Goal: Information Seeking & Learning: Learn about a topic

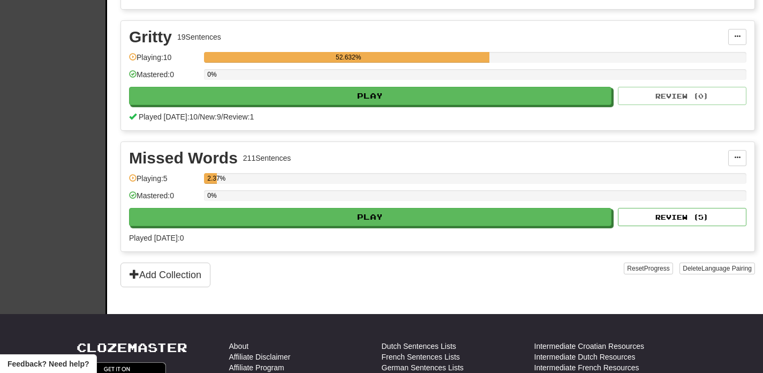
scroll to position [327, 0]
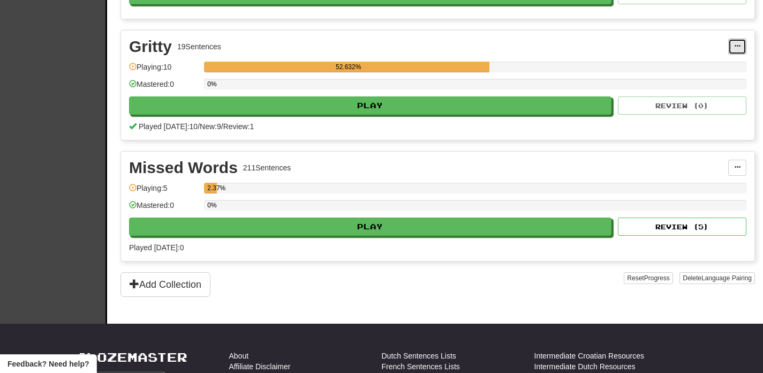
click at [736, 43] on span at bounding box center [737, 46] width 6 height 6
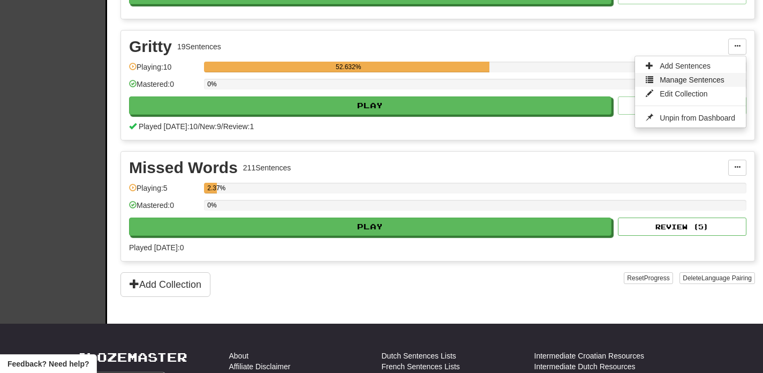
click at [706, 80] on span "Manage Sentences" at bounding box center [692, 80] width 65 height 9
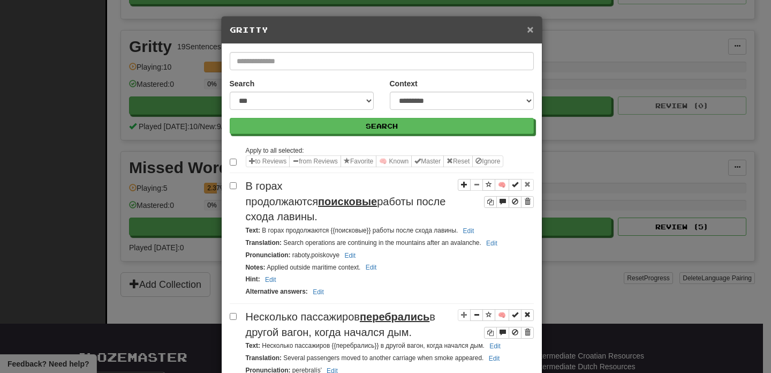
click at [528, 34] on span "×" at bounding box center [530, 29] width 6 height 12
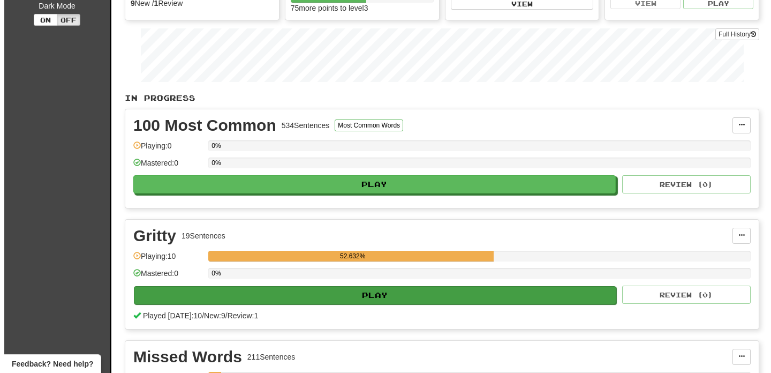
scroll to position [0, 0]
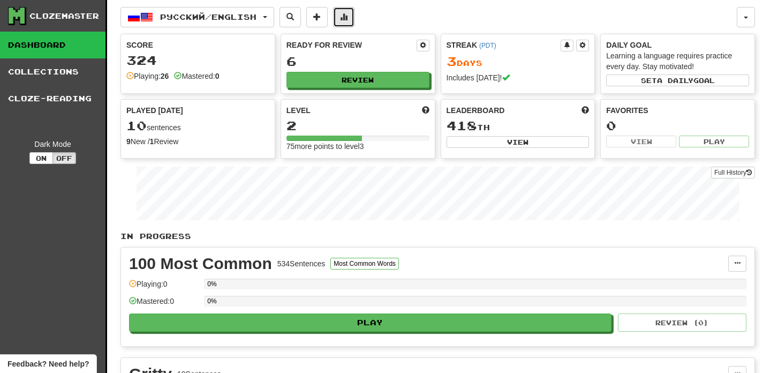
click at [348, 18] on span at bounding box center [344, 17] width 8 height 8
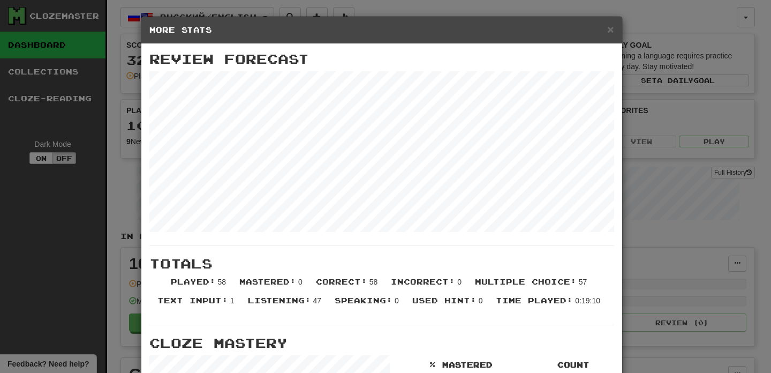
click at [380, 9] on div "× More Stats Review Forecast Totals Played : 58 Mastered : 0 Correct : 58 Incor…" at bounding box center [385, 186] width 771 height 373
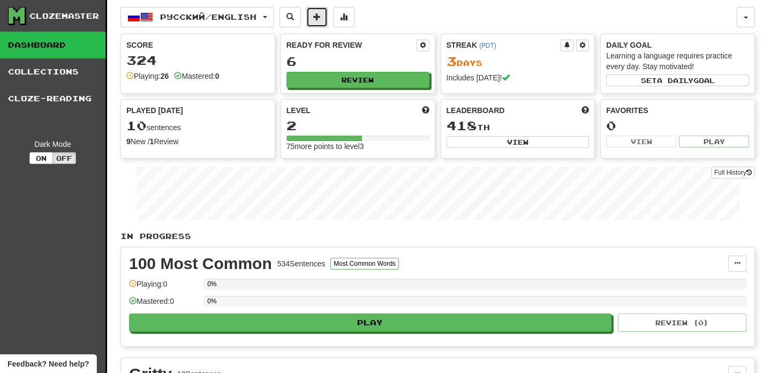
click at [321, 19] on span at bounding box center [317, 17] width 8 height 8
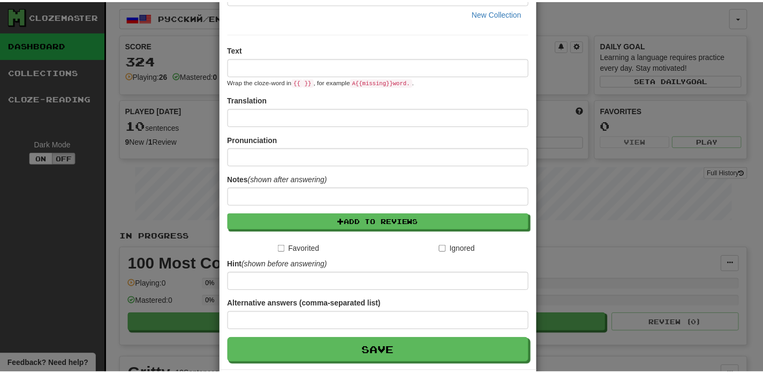
scroll to position [83, 0]
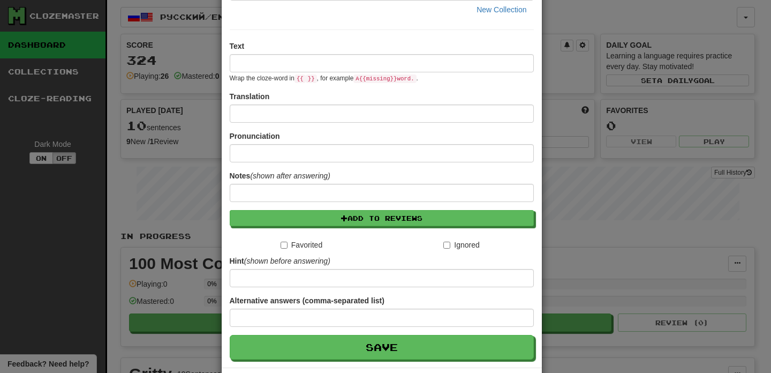
click at [572, 14] on div "**********" at bounding box center [385, 186] width 771 height 373
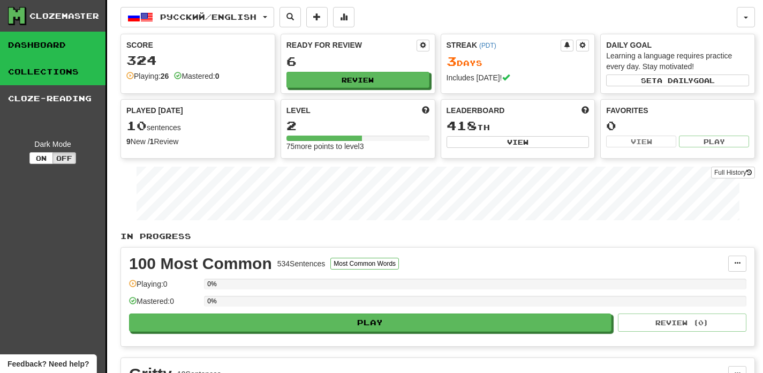
click at [83, 81] on link "Collections" at bounding box center [53, 71] width 106 height 27
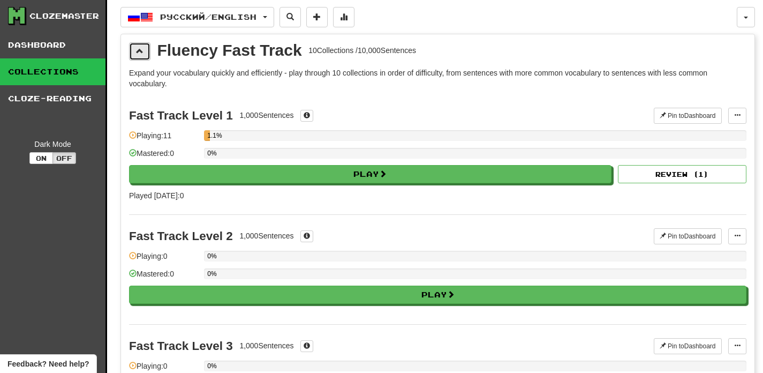
click at [140, 49] on span at bounding box center [140, 51] width 8 height 8
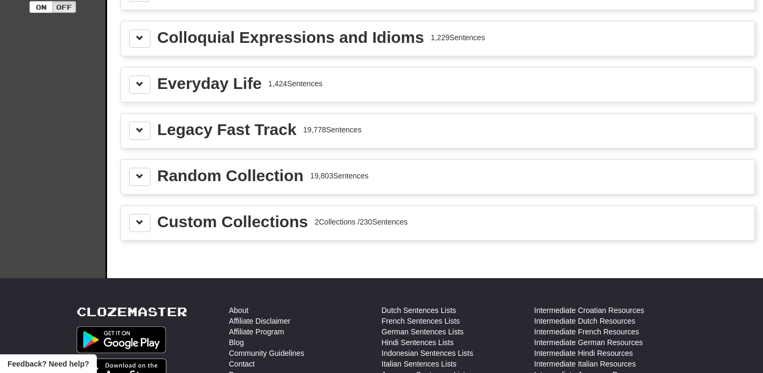
scroll to position [153, 0]
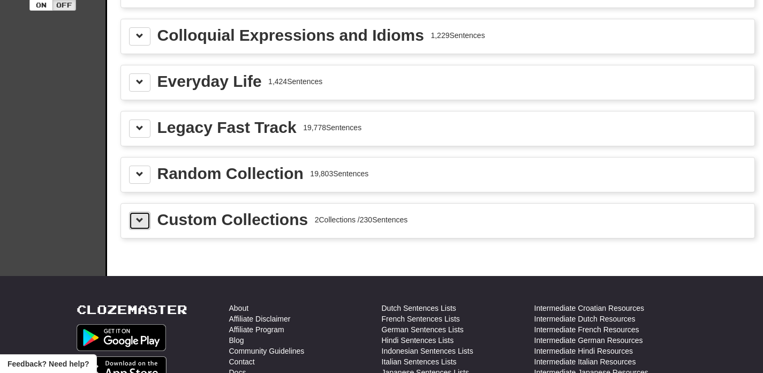
click at [137, 225] on button at bounding box center [139, 221] width 21 height 18
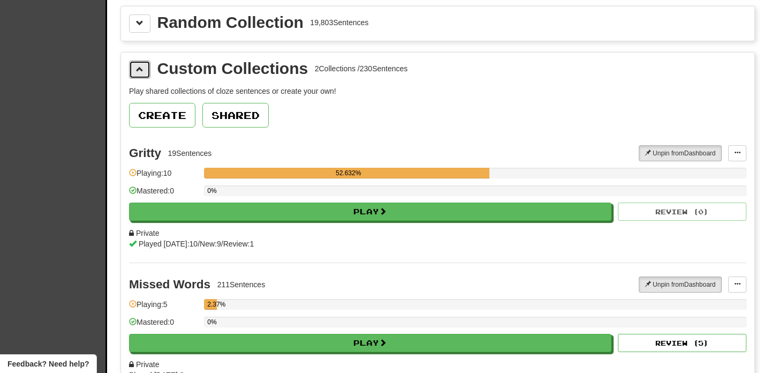
scroll to position [309, 0]
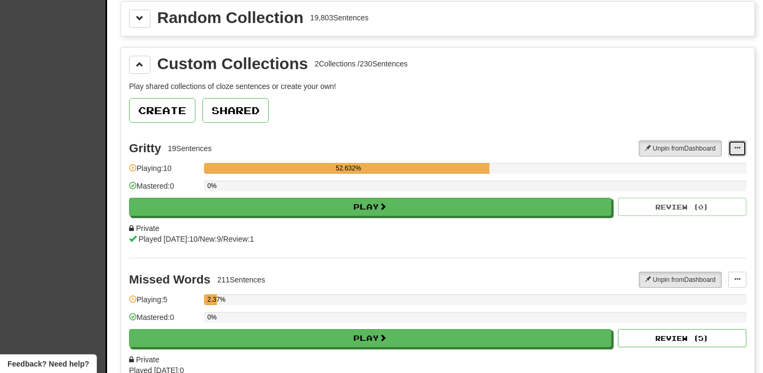
click at [737, 148] on span at bounding box center [737, 148] width 6 height 6
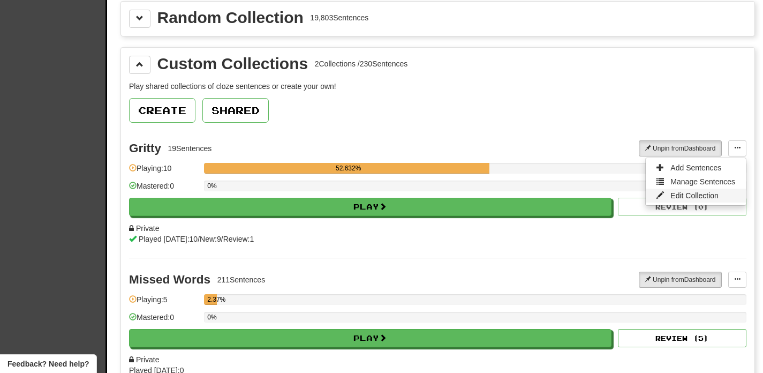
click at [712, 193] on span "Edit Collection" at bounding box center [695, 195] width 48 height 9
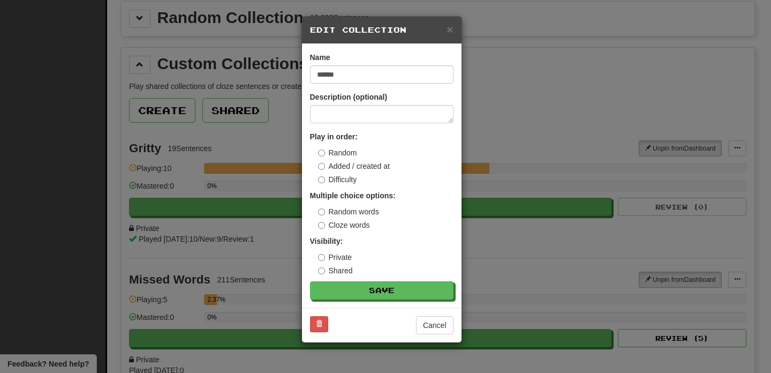
click at [455, 35] on div "× Edit Collection" at bounding box center [382, 30] width 160 height 27
click at [452, 32] on span "×" at bounding box center [450, 29] width 6 height 12
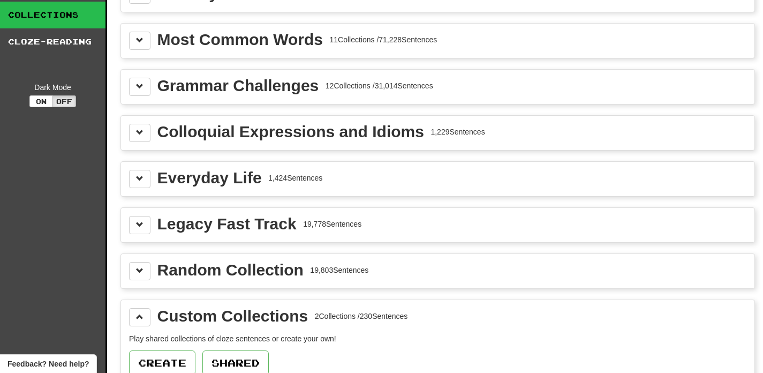
scroll to position [0, 0]
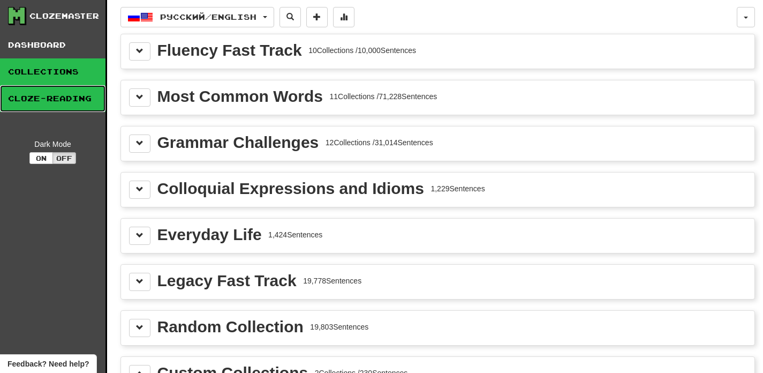
click at [59, 101] on link "Cloze-Reading" at bounding box center [53, 98] width 106 height 27
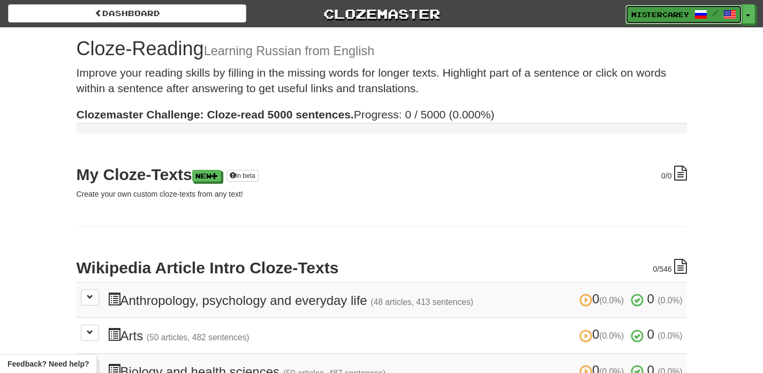
click at [730, 16] on span at bounding box center [730, 14] width 13 height 13
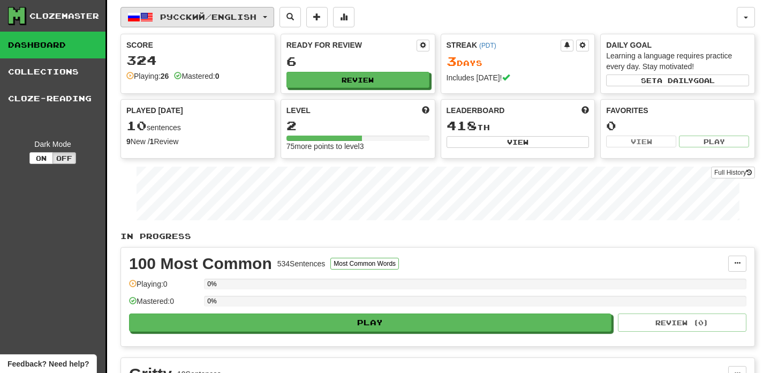
click at [246, 19] on span "Русский / English" at bounding box center [208, 16] width 96 height 9
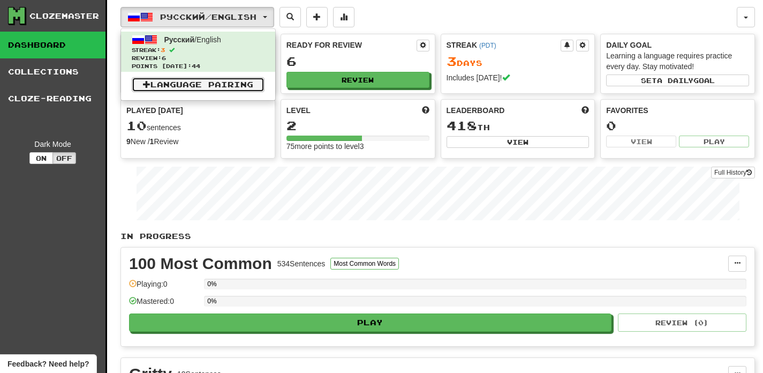
click at [236, 81] on link "Language Pairing" at bounding box center [198, 84] width 133 height 15
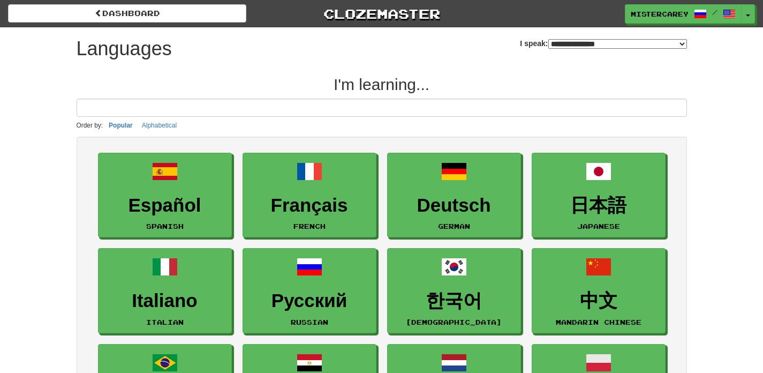
select select "*******"
click at [751, 18] on button "Toggle Dropdown" at bounding box center [749, 14] width 14 height 19
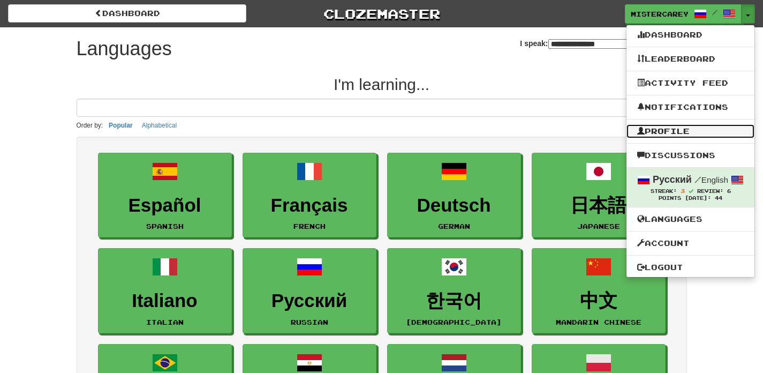
click at [721, 136] on link "Profile" at bounding box center [691, 131] width 128 height 14
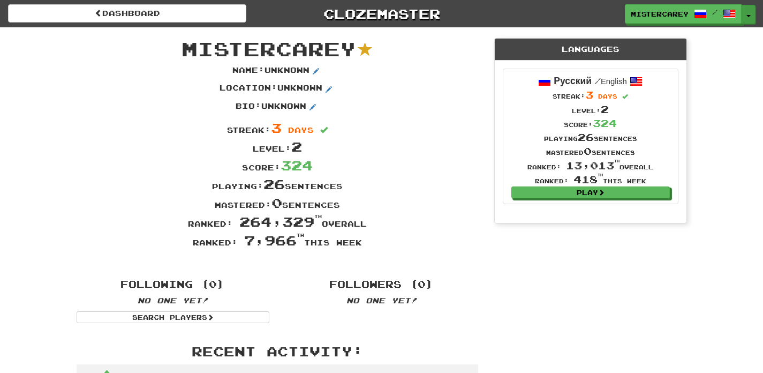
click at [752, 16] on button "Toggle Dropdown" at bounding box center [749, 14] width 14 height 19
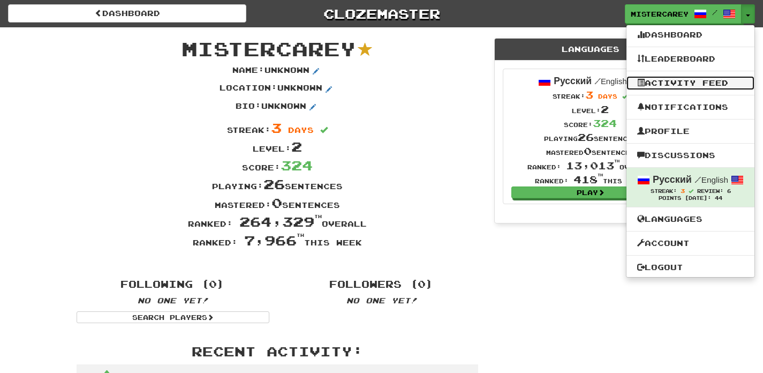
click at [719, 80] on link "Activity Feed" at bounding box center [691, 83] width 128 height 14
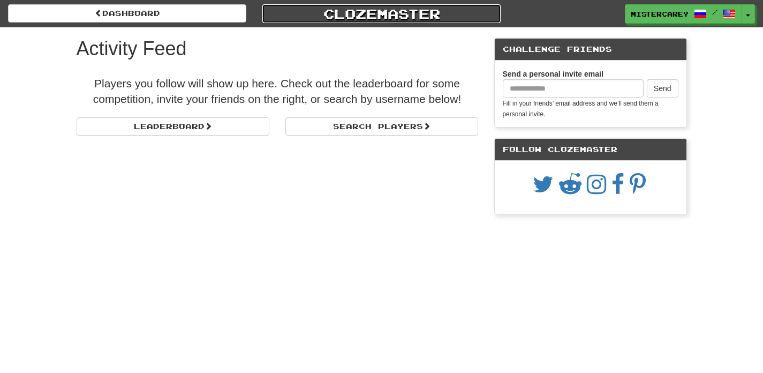
click at [346, 20] on link "Clozemaster" at bounding box center [382, 13] width 238 height 19
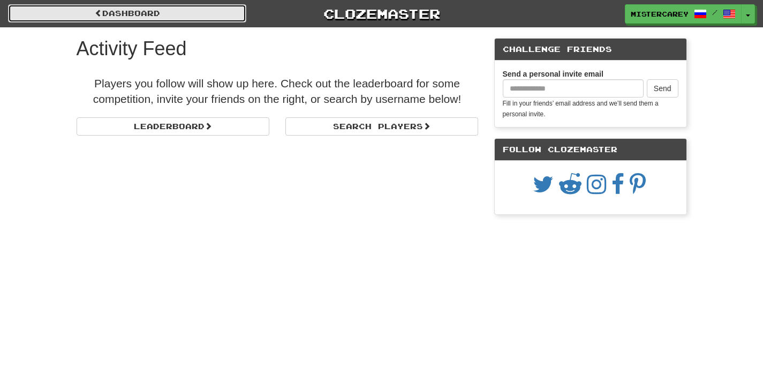
click at [169, 19] on link "Dashboard" at bounding box center [127, 13] width 238 height 18
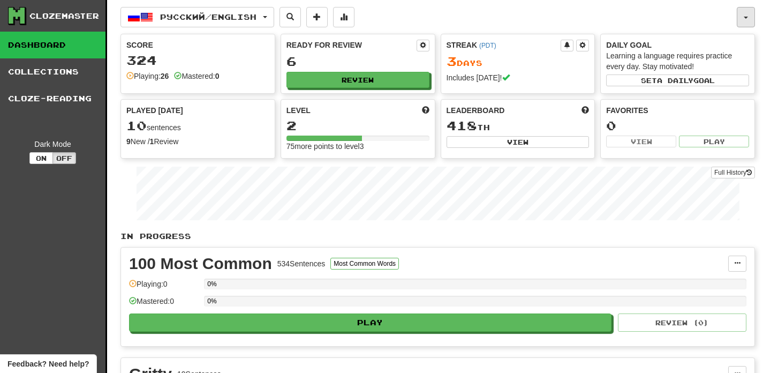
click at [743, 22] on button "button" at bounding box center [746, 17] width 18 height 20
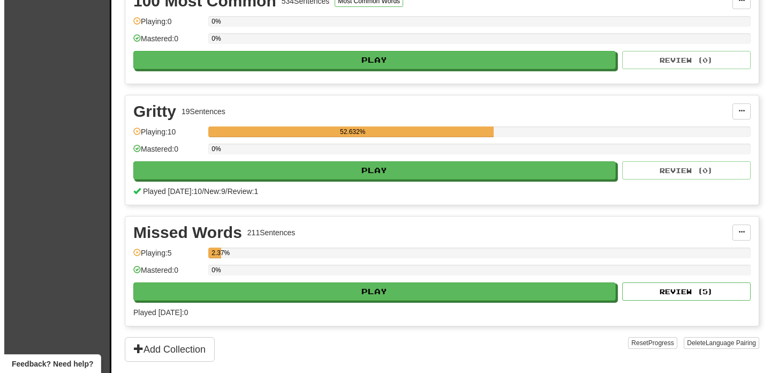
scroll to position [259, 0]
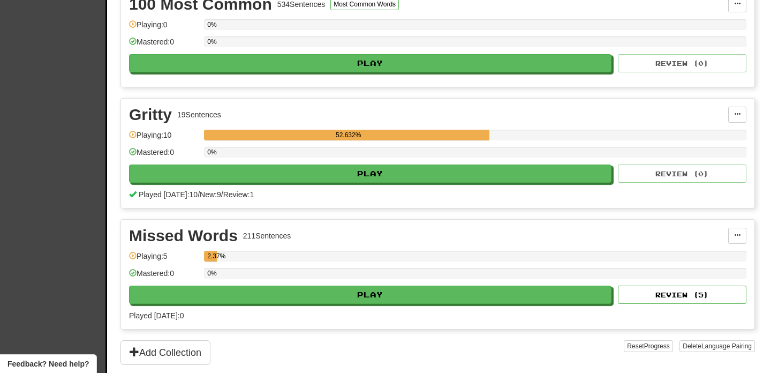
click at [400, 115] on div "Gritty 19 Sentences" at bounding box center [428, 115] width 599 height 16
click at [740, 110] on button at bounding box center [738, 115] width 18 height 16
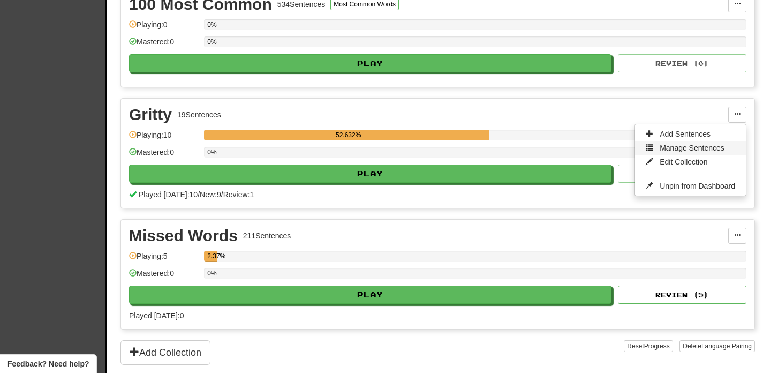
click at [698, 153] on link "Manage Sentences" at bounding box center [690, 148] width 111 height 14
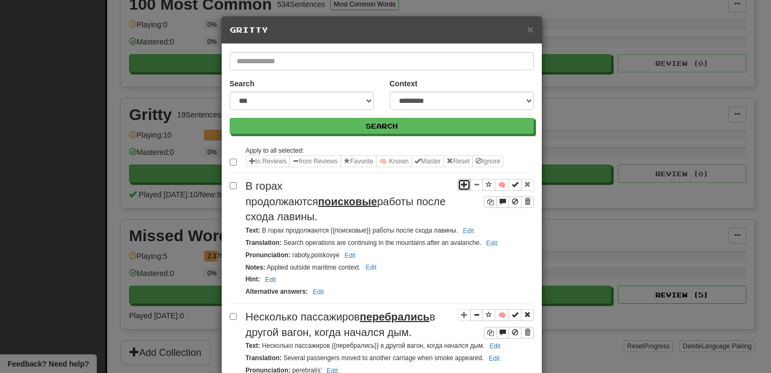
click at [462, 188] on span "Sentence controls" at bounding box center [464, 184] width 6 height 6
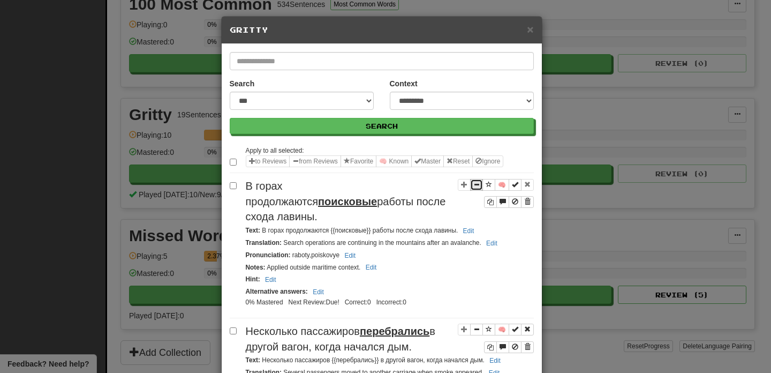
click at [474, 186] on span "Sentence controls" at bounding box center [477, 184] width 6 height 6
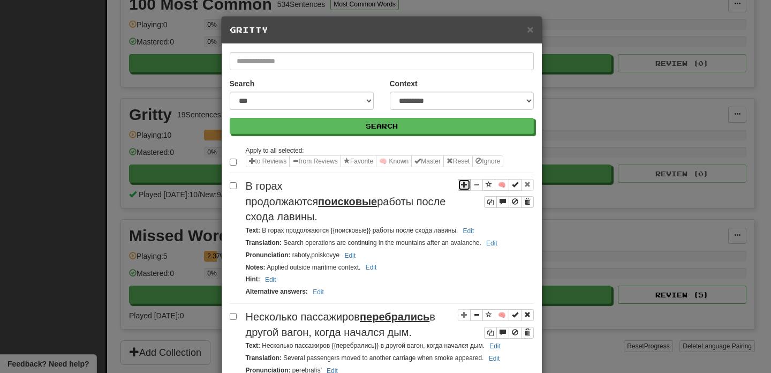
click at [463, 186] on span "Sentence controls" at bounding box center [464, 184] width 6 height 6
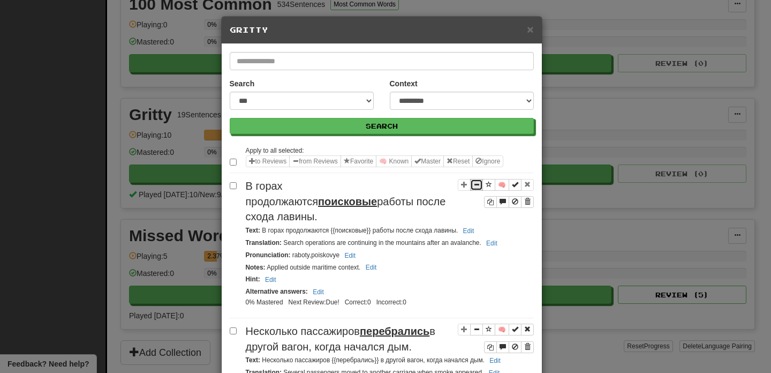
click at [475, 187] on span "Sentence controls" at bounding box center [477, 184] width 6 height 6
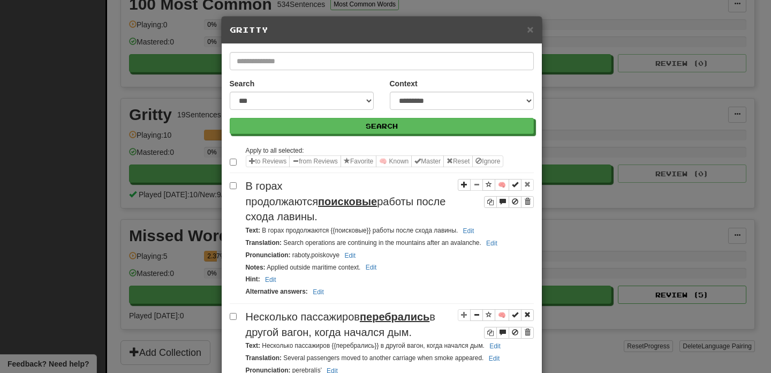
click at [231, 166] on label at bounding box center [235, 161] width 11 height 11
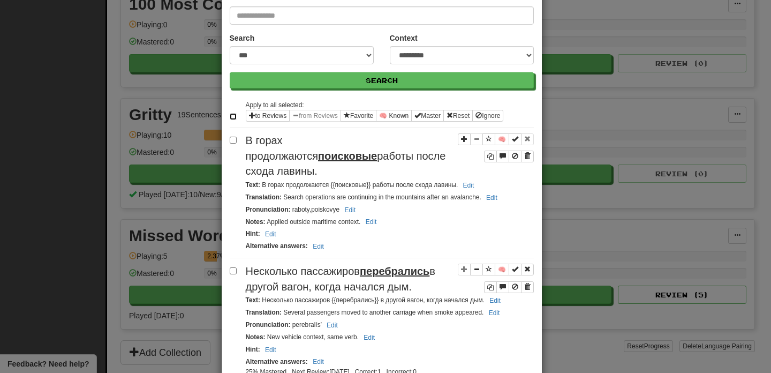
scroll to position [43, 0]
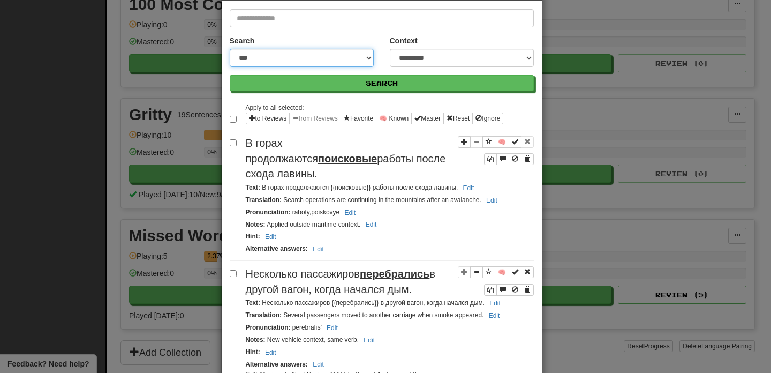
click at [356, 56] on select "**********" at bounding box center [302, 58] width 144 height 18
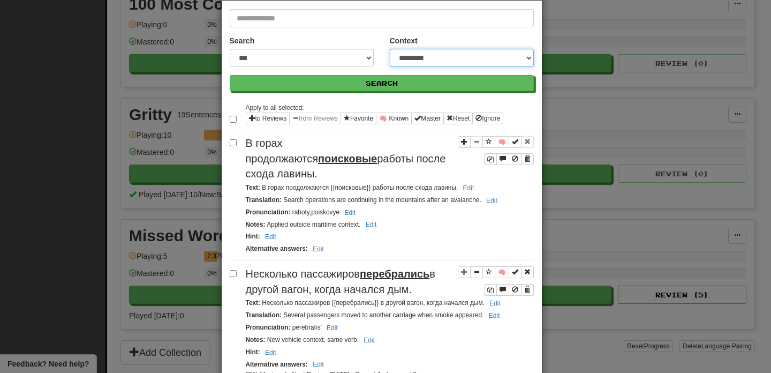
click at [522, 56] on select "**********" at bounding box center [462, 58] width 144 height 18
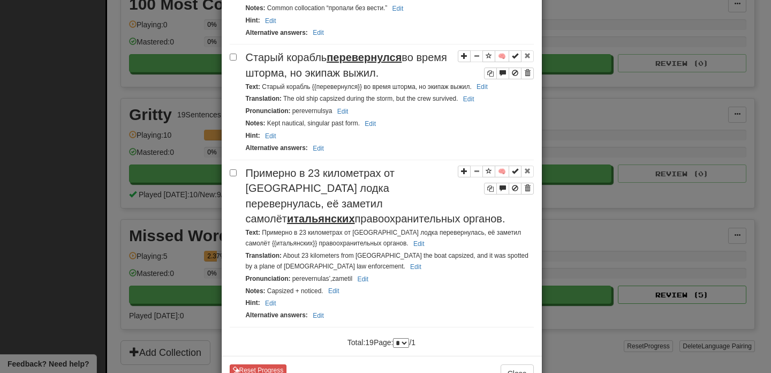
scroll to position [2474, 0]
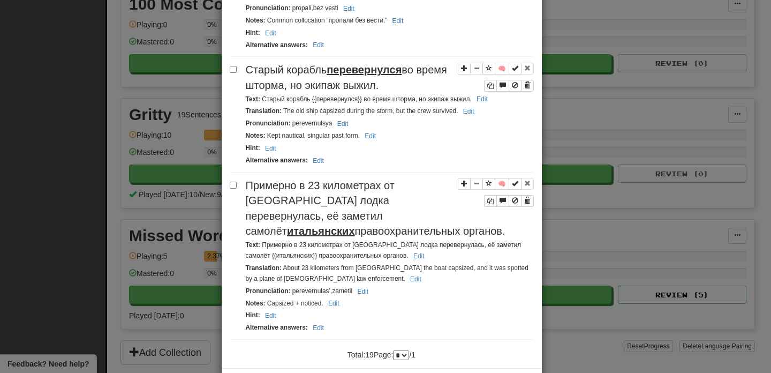
click at [595, 129] on div "**********" at bounding box center [385, 186] width 771 height 373
click at [574, 104] on div "**********" at bounding box center [385, 186] width 771 height 373
click at [557, 33] on div "**********" at bounding box center [385, 186] width 771 height 373
click at [54, 247] on div "**********" at bounding box center [385, 186] width 771 height 373
click at [8, 171] on div "**********" at bounding box center [385, 186] width 771 height 373
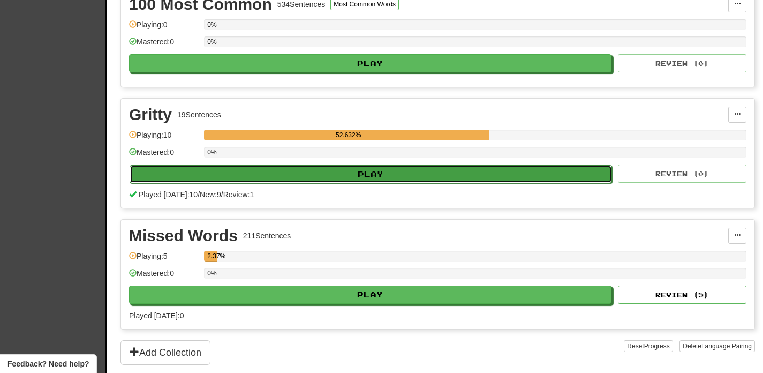
click at [475, 170] on button "Play" at bounding box center [371, 174] width 483 height 18
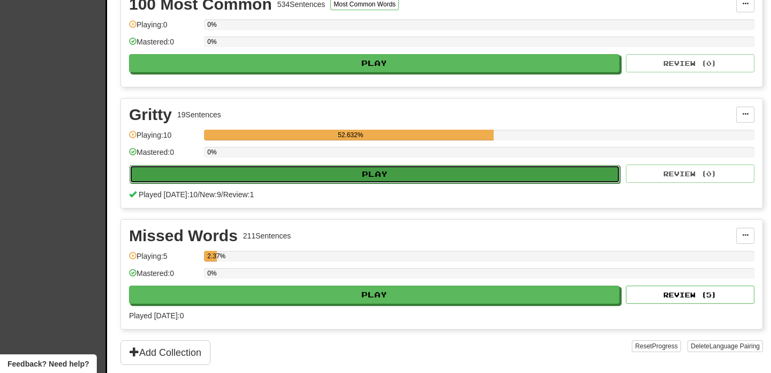
select select "**"
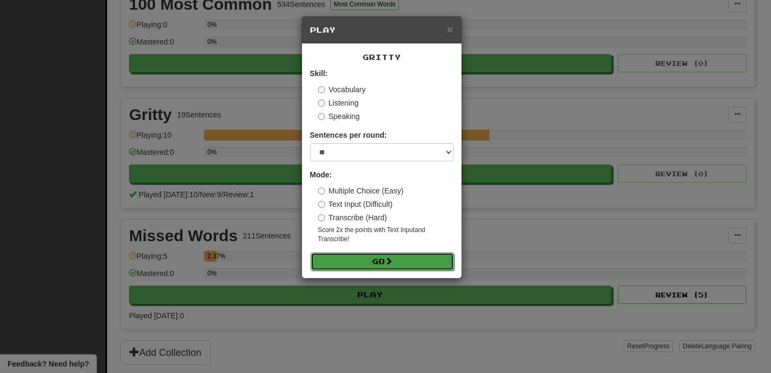
click at [406, 265] on button "Go" at bounding box center [383, 261] width 144 height 18
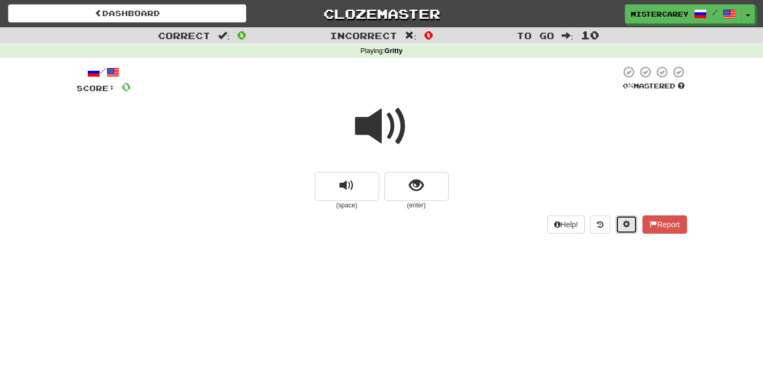
click at [627, 228] on button at bounding box center [626, 224] width 21 height 18
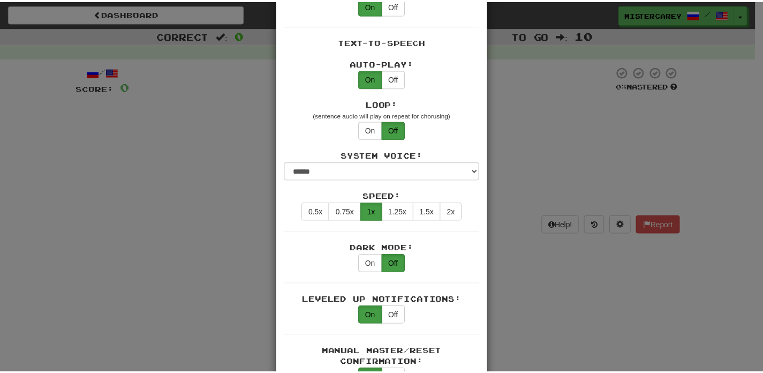
scroll to position [519, 0]
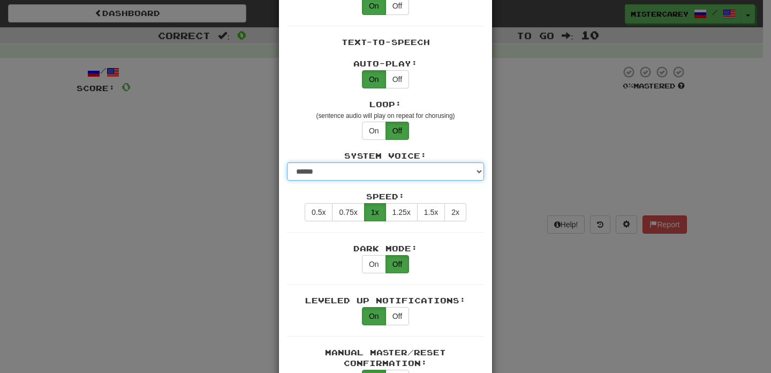
click at [452, 162] on select "**********" at bounding box center [385, 171] width 197 height 18
click at [550, 186] on div "**********" at bounding box center [385, 186] width 771 height 373
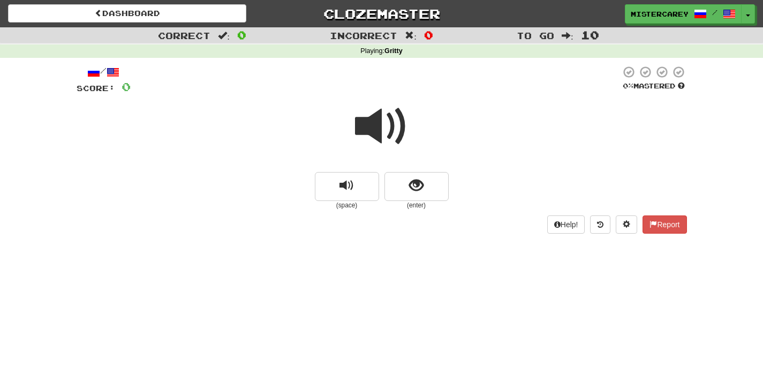
click at [351, 135] on div at bounding box center [382, 133] width 611 height 77
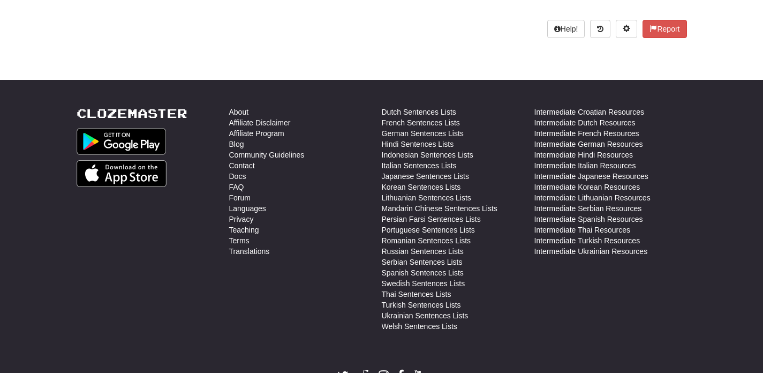
scroll to position [0, 0]
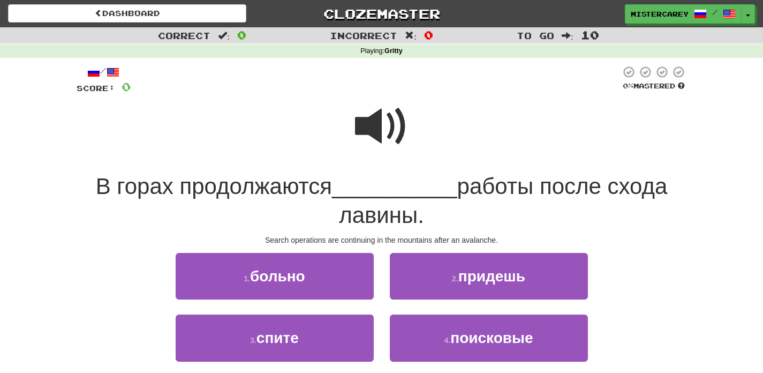
click at [353, 124] on div at bounding box center [382, 133] width 611 height 77
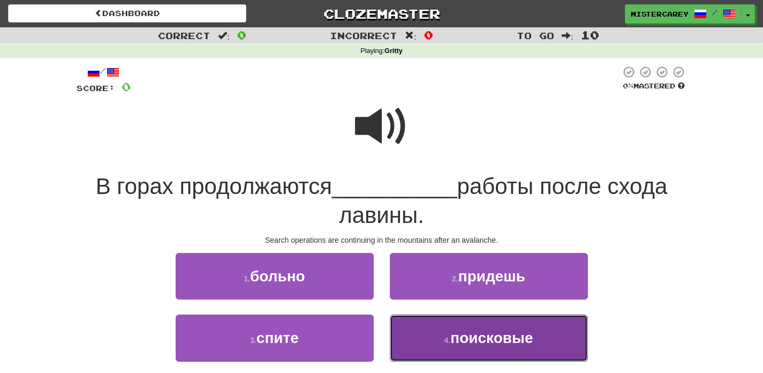
click at [473, 348] on button "4 . поисковые" at bounding box center [489, 337] width 198 height 47
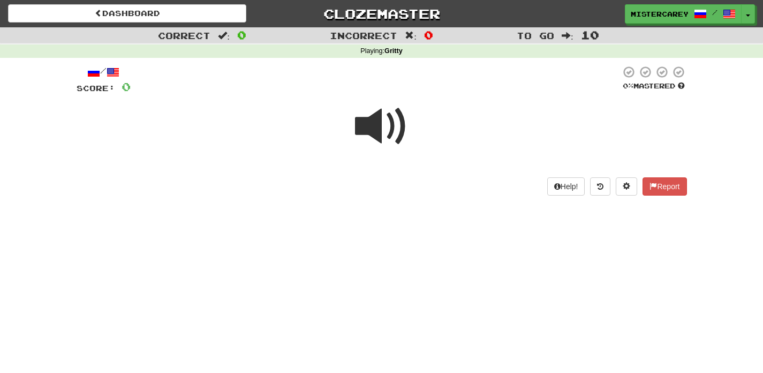
click at [385, 147] on span at bounding box center [382, 127] width 54 height 54
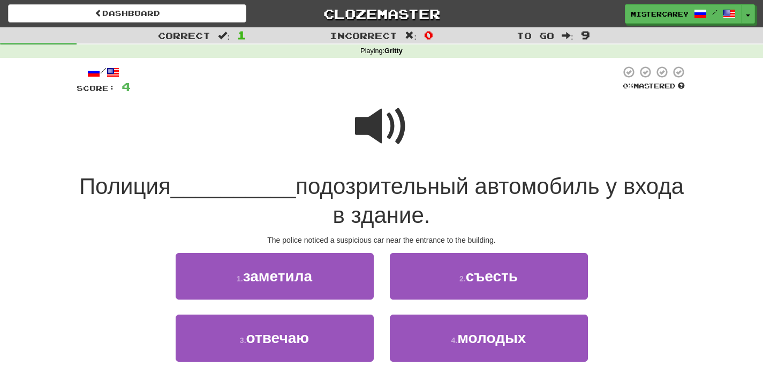
click at [385, 144] on span at bounding box center [382, 127] width 54 height 54
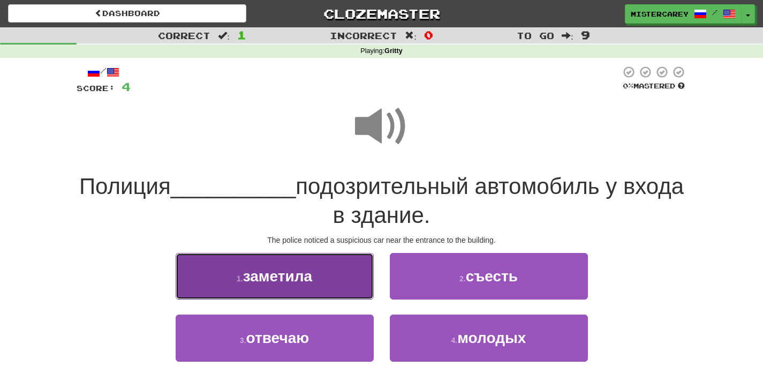
click at [281, 287] on button "1 . заметила" at bounding box center [275, 276] width 198 height 47
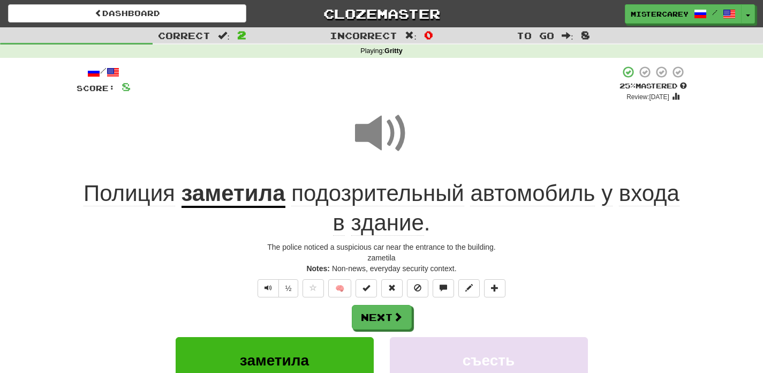
click at [381, 120] on span at bounding box center [382, 134] width 54 height 54
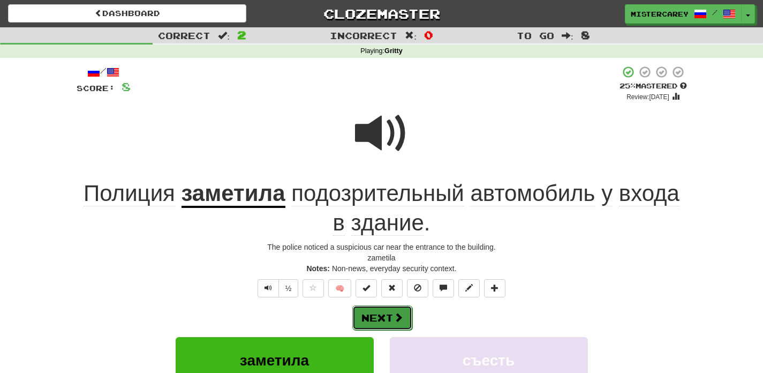
click at [376, 328] on button "Next" at bounding box center [383, 317] width 60 height 25
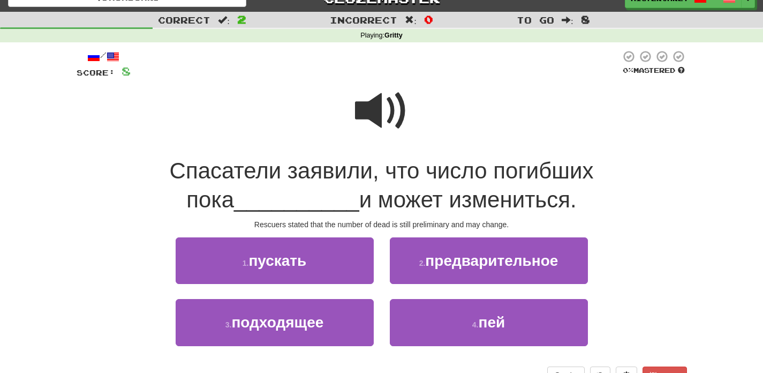
scroll to position [16, 0]
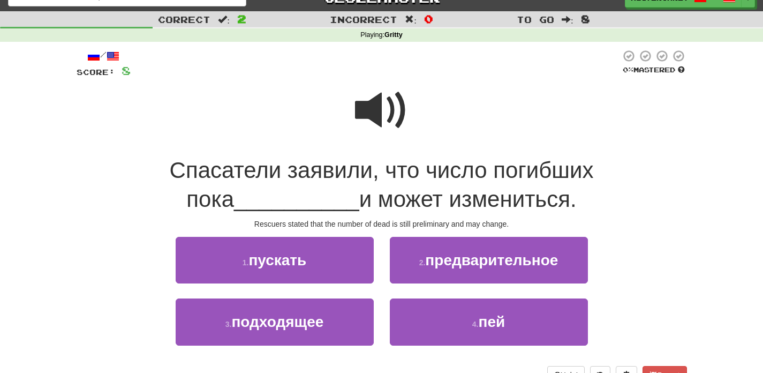
click at [371, 119] on span at bounding box center [382, 111] width 54 height 54
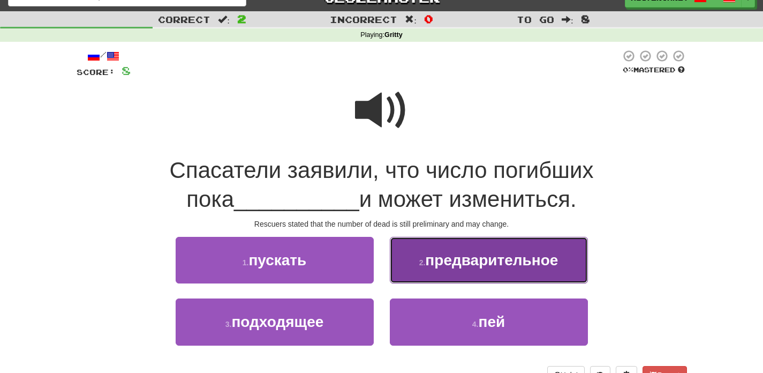
click at [433, 257] on span "предварительное" at bounding box center [491, 260] width 133 height 17
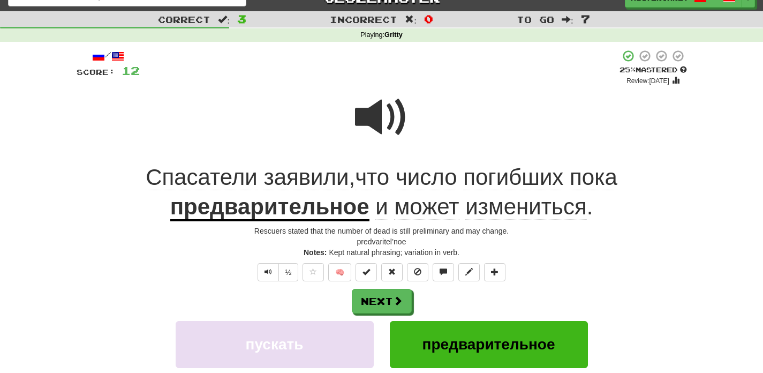
click at [389, 110] on span at bounding box center [382, 118] width 54 height 54
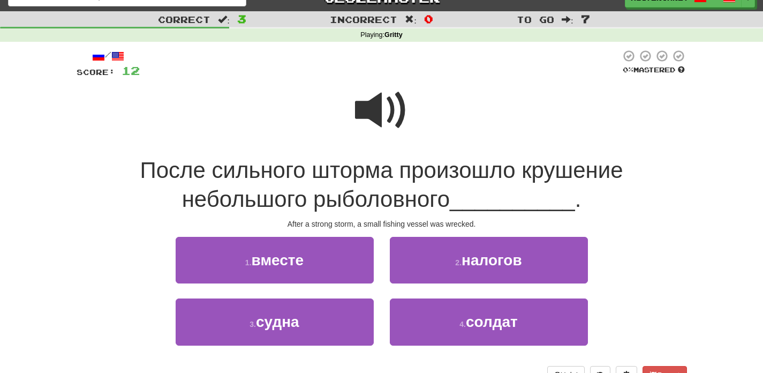
click at [363, 120] on span at bounding box center [382, 111] width 54 height 54
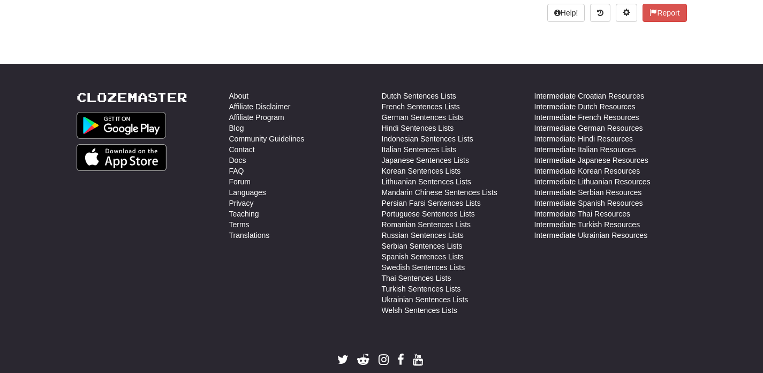
scroll to position [0, 0]
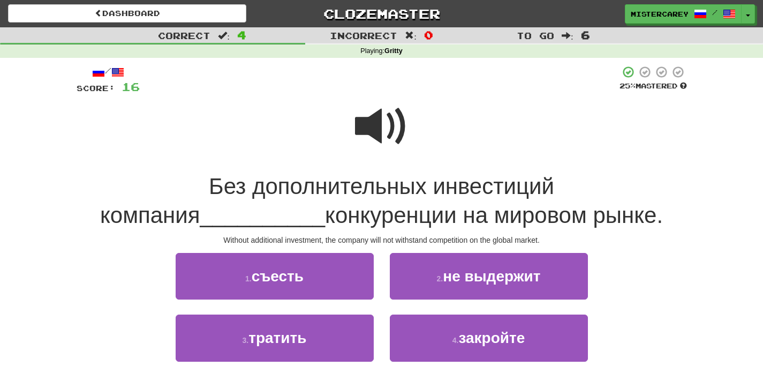
click at [386, 101] on span at bounding box center [382, 127] width 54 height 54
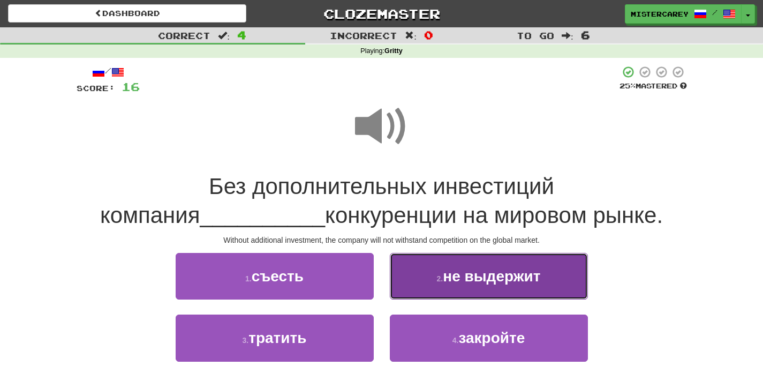
click at [460, 286] on button "2 . не выдержит" at bounding box center [489, 276] width 198 height 47
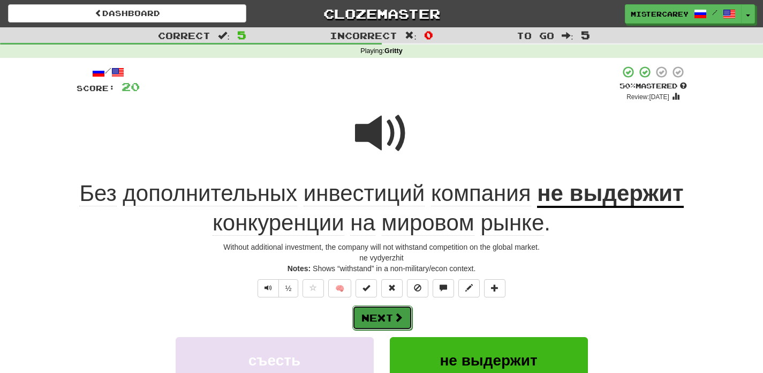
click at [398, 314] on span at bounding box center [399, 317] width 10 height 10
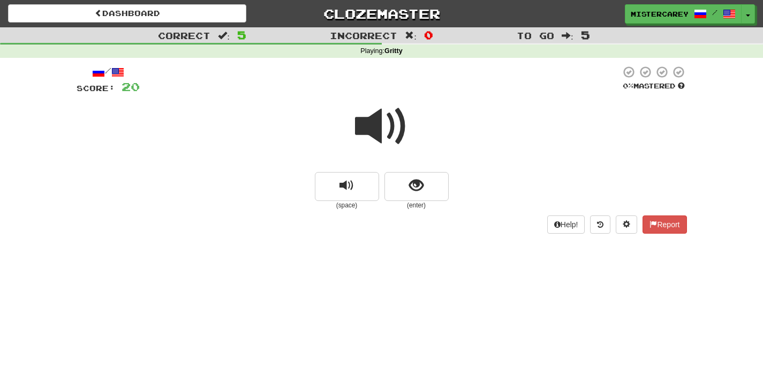
click at [373, 117] on span at bounding box center [382, 127] width 54 height 54
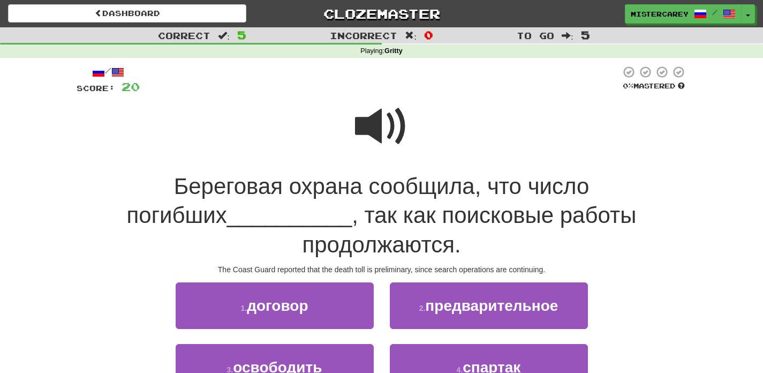
click at [373, 117] on span at bounding box center [382, 127] width 54 height 54
click at [374, 117] on span at bounding box center [382, 127] width 54 height 54
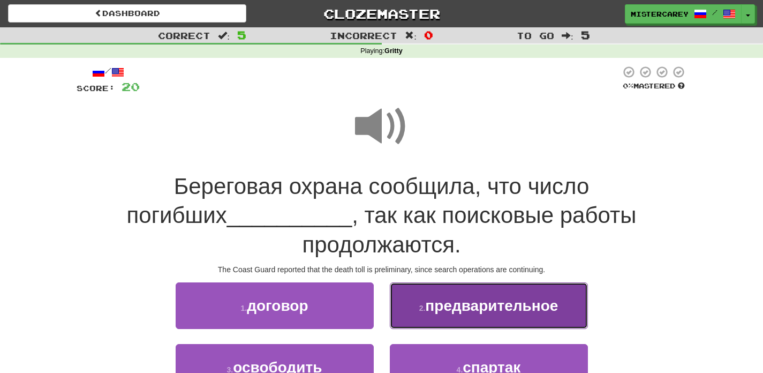
click at [479, 297] on span "предварительное" at bounding box center [491, 305] width 133 height 17
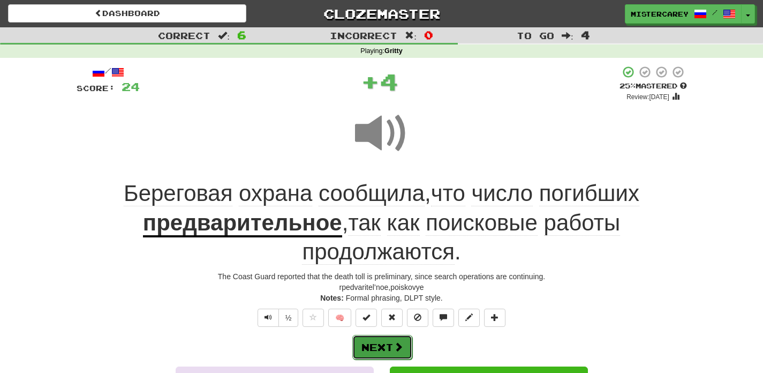
click at [396, 346] on span at bounding box center [399, 347] width 10 height 10
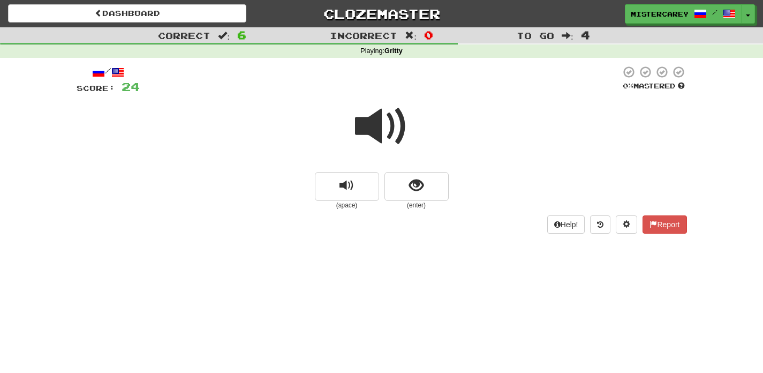
click at [181, 0] on div "Dashboard Clozemaster mistercarey / Toggle Dropdown Dashboard Leaderboard Activ…" at bounding box center [381, 12] width 763 height 24
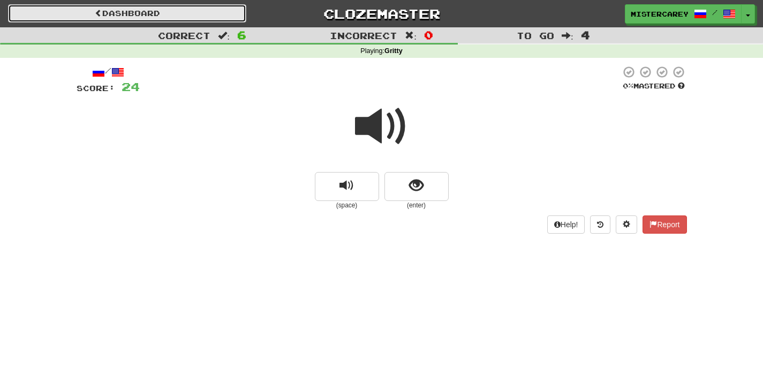
click at [181, 11] on link "Dashboard" at bounding box center [127, 13] width 238 height 18
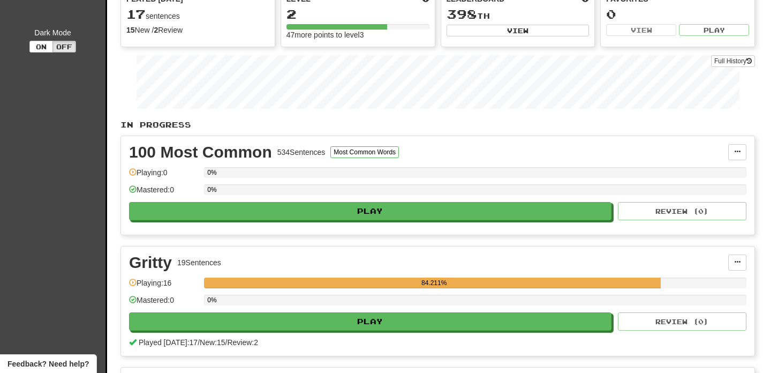
scroll to position [122, 0]
